Goal: Navigation & Orientation: Find specific page/section

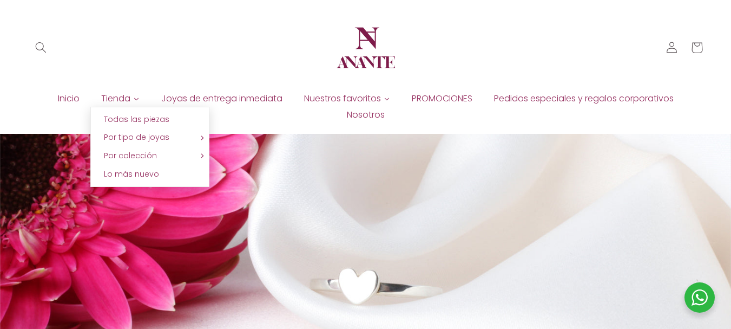
click at [138, 98] on icon at bounding box center [136, 99] width 6 height 6
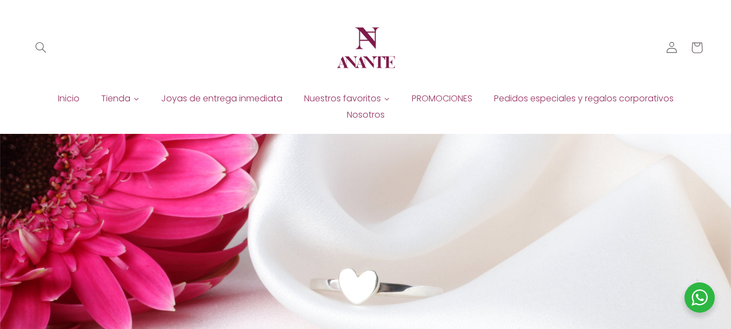
click at [133, 99] on icon at bounding box center [136, 99] width 6 height 6
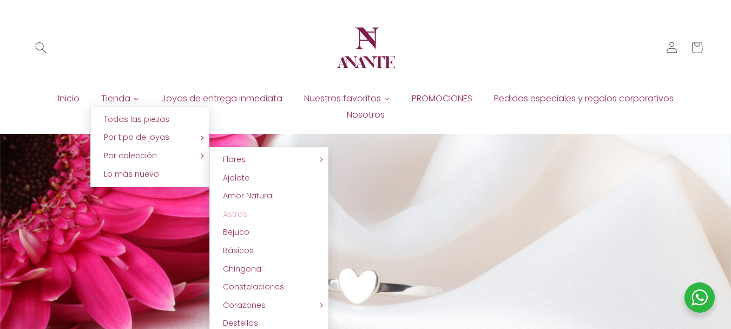
click at [237, 211] on span "Astros" at bounding box center [235, 213] width 24 height 11
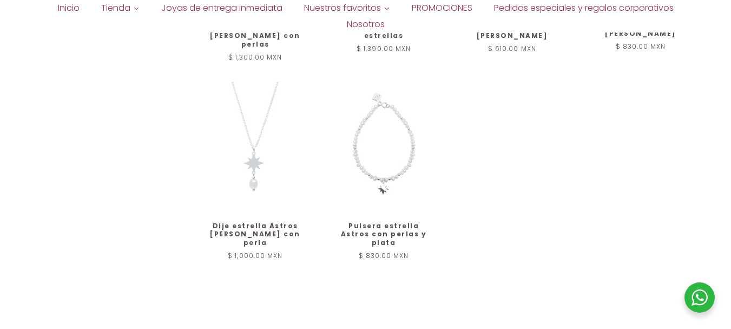
scroll to position [650, 0]
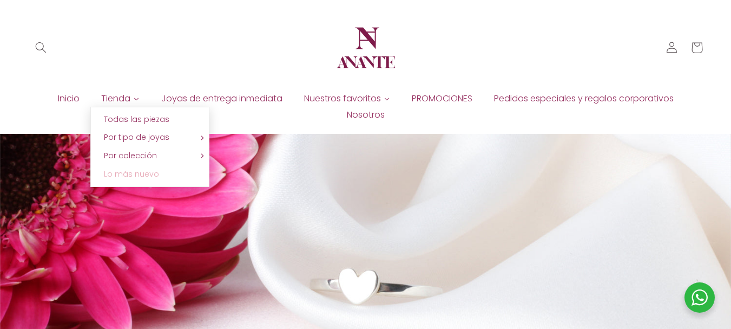
click at [126, 174] on span "Lo más nuevo" at bounding box center [131, 173] width 55 height 11
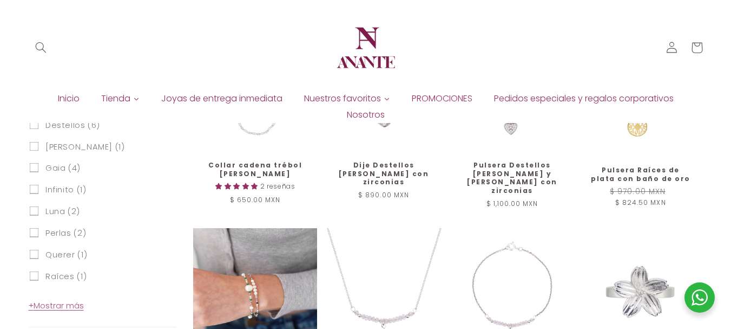
scroll to position [433, 0]
